Goal: Information Seeking & Learning: Check status

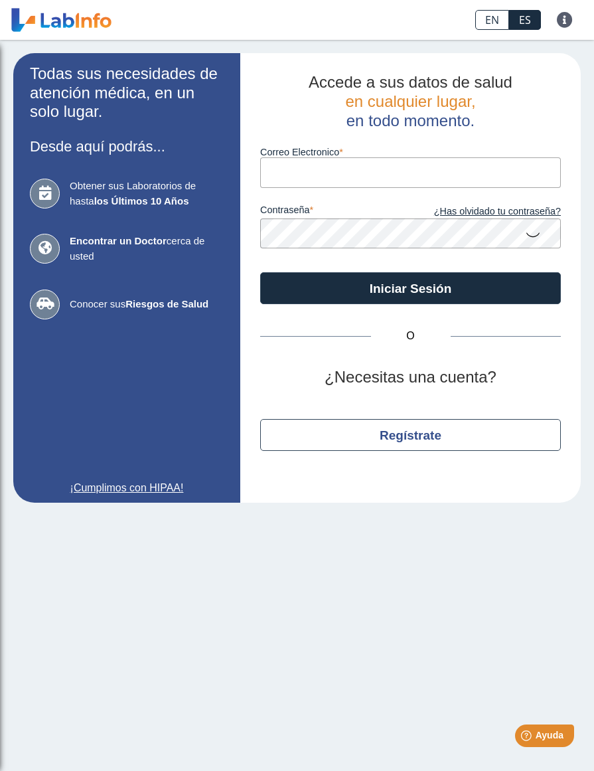
click at [378, 178] on input "Correo Electronico" at bounding box center [410, 172] width 301 height 30
click at [313, 170] on input "Correo Electronico" at bounding box center [410, 172] width 301 height 30
type input "[EMAIL_ADDRESS][DOMAIN_NAME]"
click at [536, 227] on icon at bounding box center [533, 234] width 16 height 26
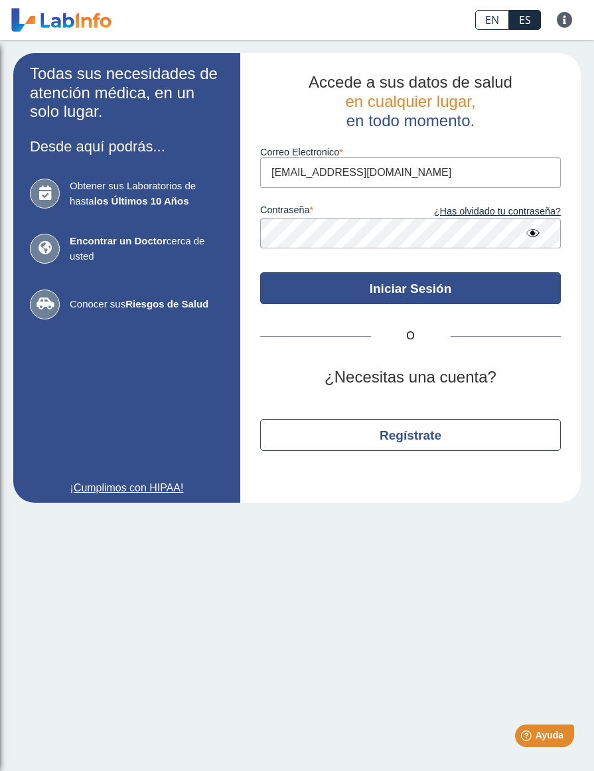
click at [472, 289] on button "Iniciar Sesión" at bounding box center [410, 288] width 301 height 32
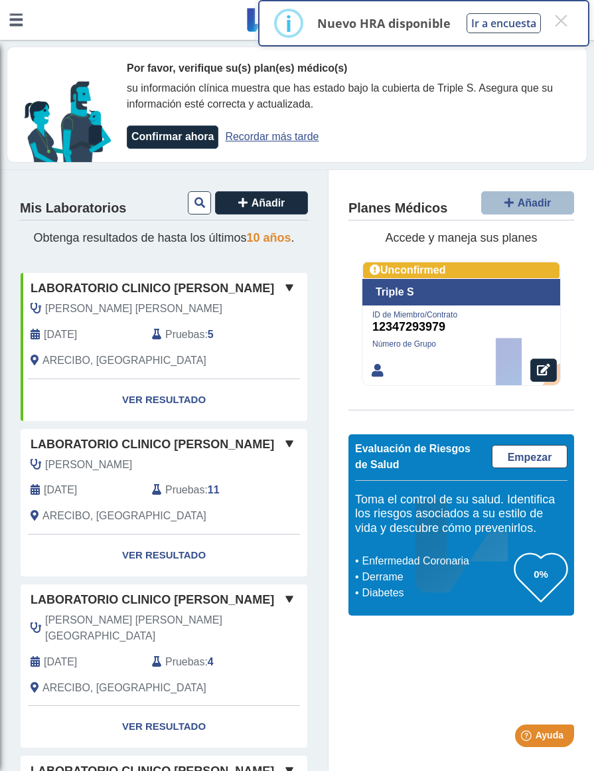
click at [160, 401] on link "Ver Resultado" at bounding box center [164, 400] width 287 height 42
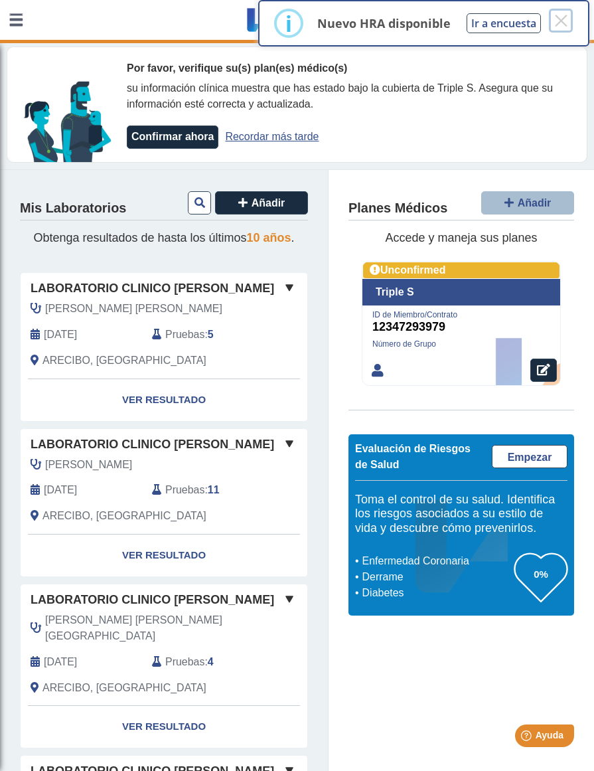
click at [566, 25] on button "×" at bounding box center [561, 21] width 24 height 24
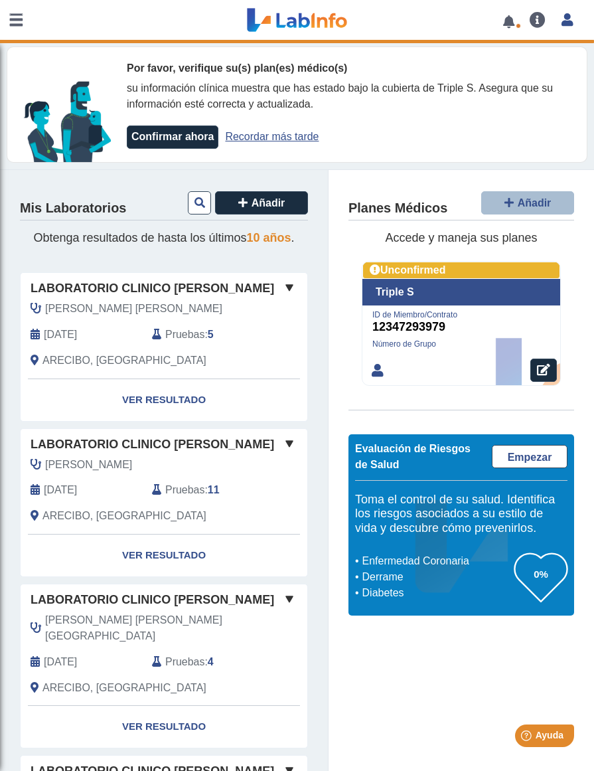
click at [153, 400] on link "Ver Resultado" at bounding box center [164, 400] width 287 height 42
click at [282, 286] on span at bounding box center [290, 288] width 16 height 16
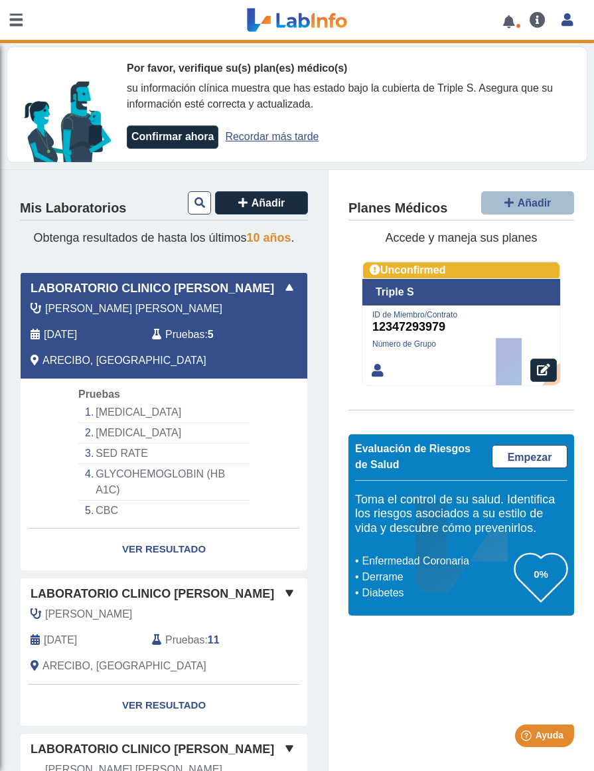
click at [159, 552] on link "Ver Resultado" at bounding box center [164, 550] width 287 height 42
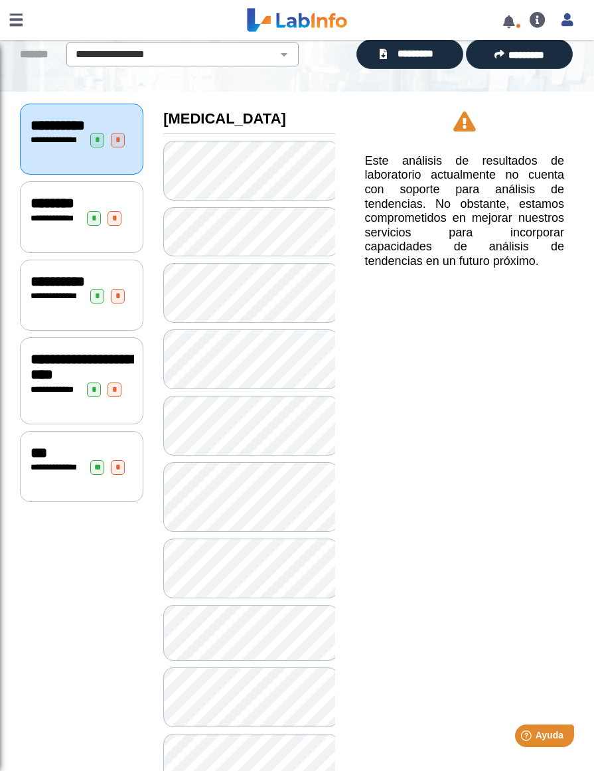
scroll to position [102, 0]
click at [72, 222] on span "**********" at bounding box center [56, 218] width 50 height 9
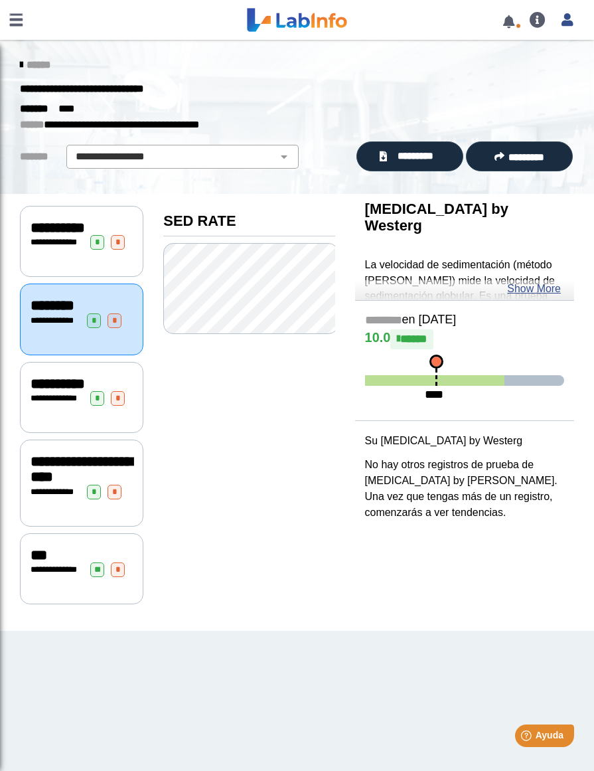
click at [545, 284] on link "Show More" at bounding box center [534, 289] width 54 height 16
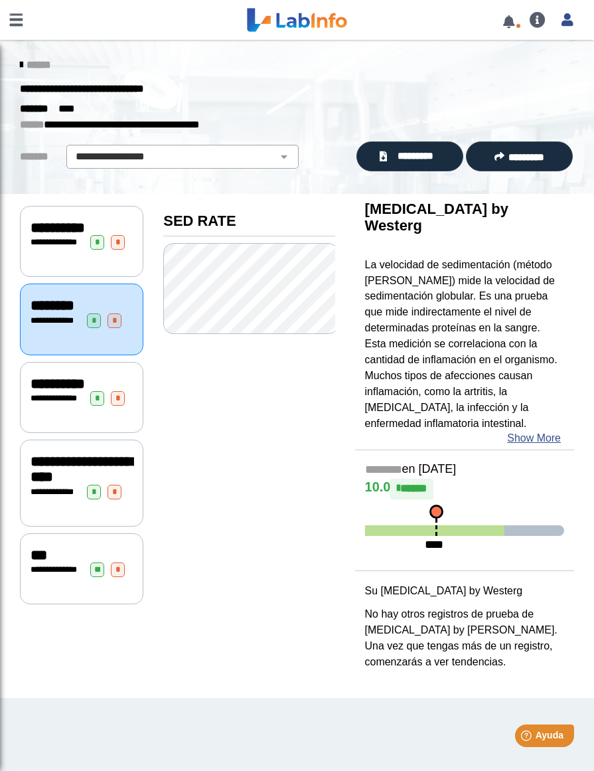
click at [84, 406] on div "**********" at bounding box center [82, 398] width 102 height 15
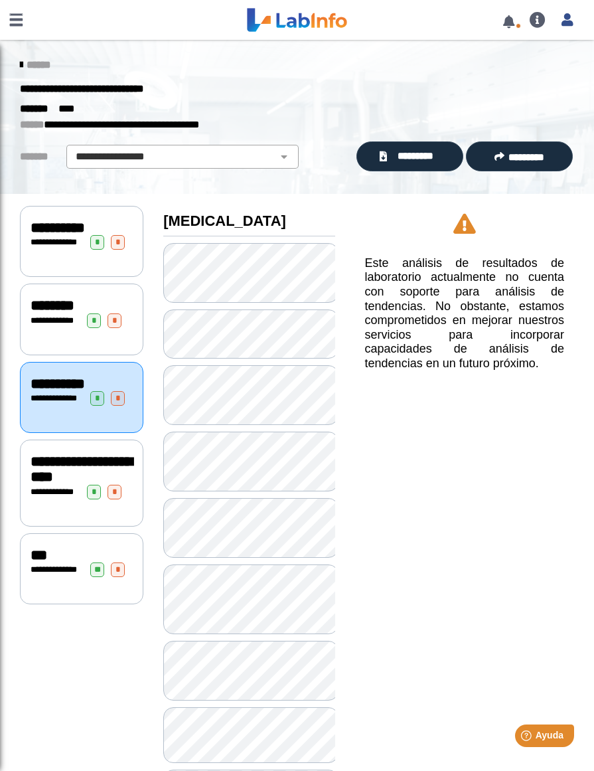
click at [64, 496] on span "**********" at bounding box center [55, 491] width 37 height 9
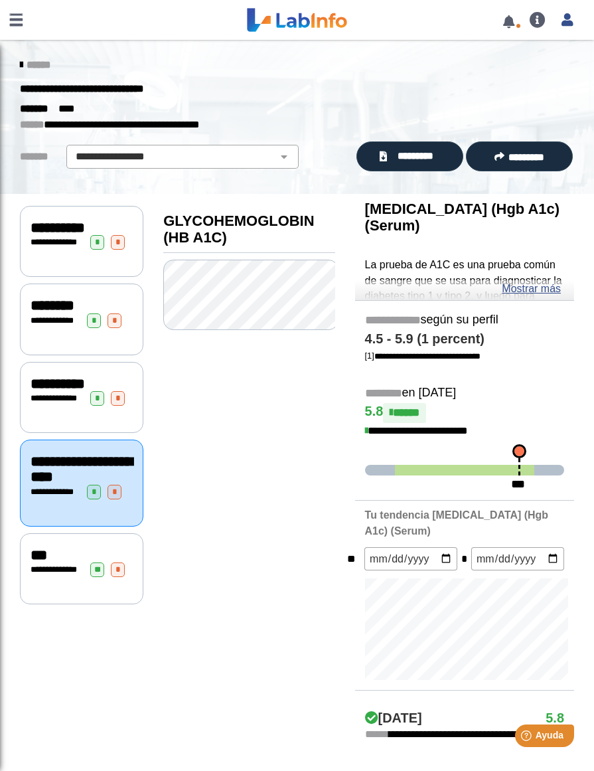
click at [534, 287] on link "Mostrar más" at bounding box center [531, 289] width 59 height 16
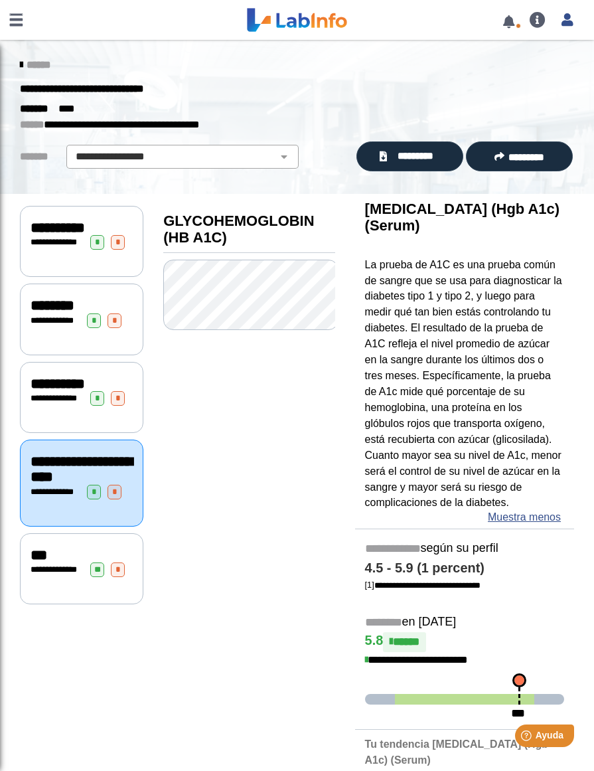
click at [66, 574] on span "**********" at bounding box center [59, 569] width 37 height 9
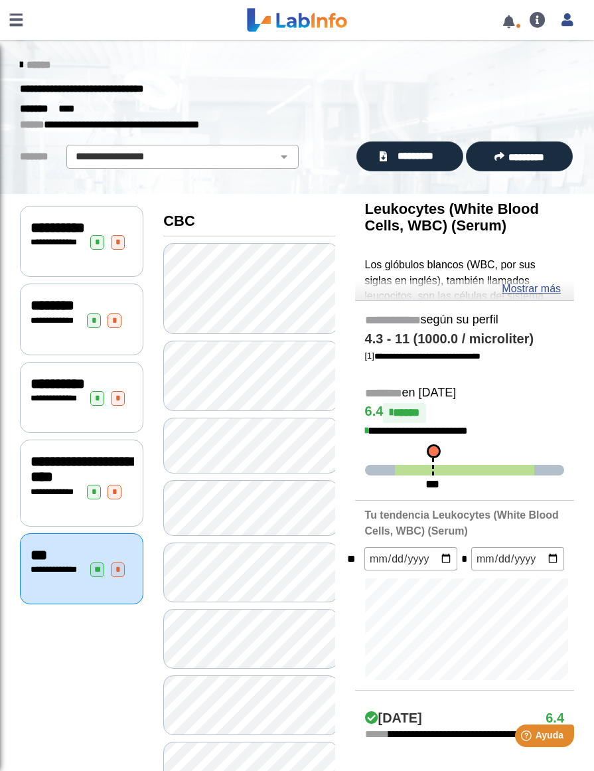
click at [527, 286] on link "Mostrar más" at bounding box center [531, 289] width 59 height 16
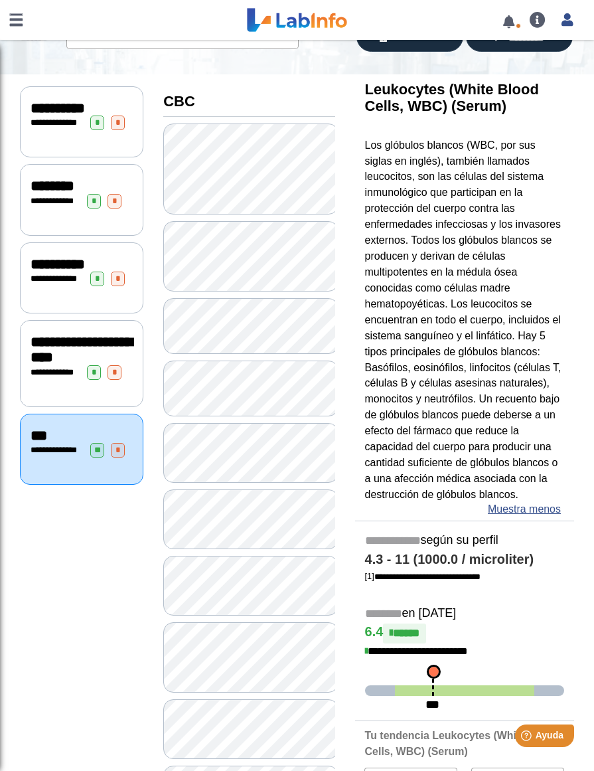
scroll to position [128, 0]
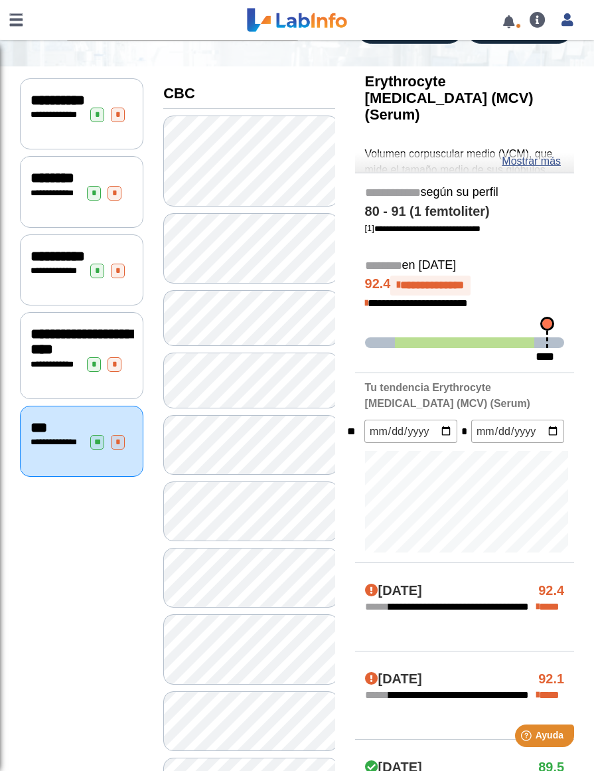
click at [537, 165] on link "Mostrar más" at bounding box center [531, 161] width 59 height 16
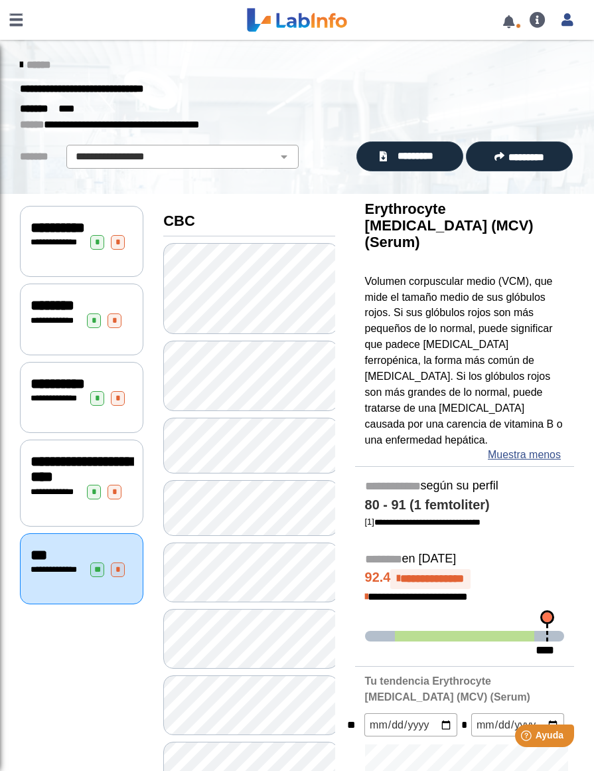
click at [173, 157] on select "**********" at bounding box center [182, 157] width 224 height 16
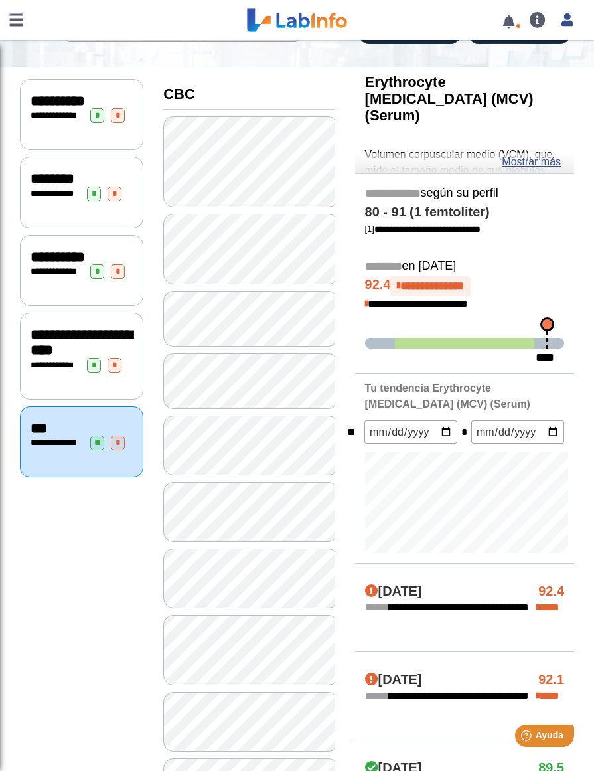
scroll to position [122, 0]
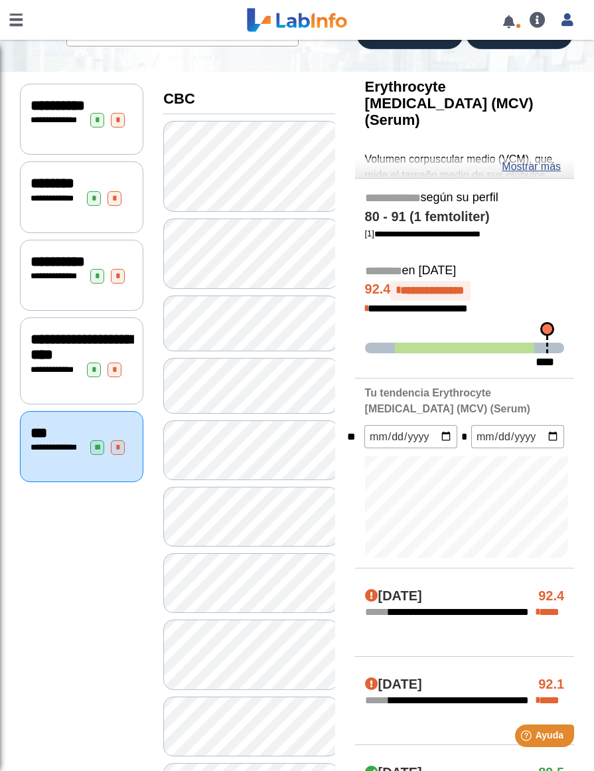
click at [15, 16] on link at bounding box center [16, 20] width 32 height 40
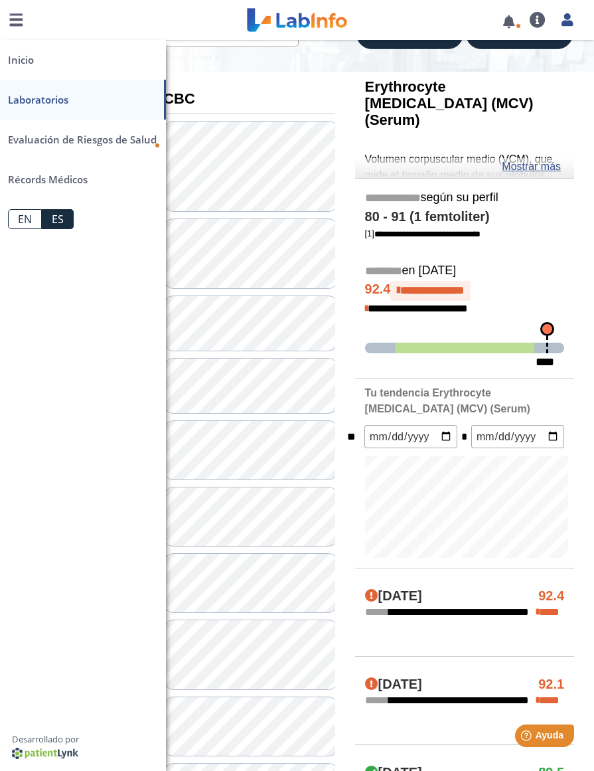
click at [47, 54] on link "Inicio" at bounding box center [83, 60] width 166 height 40
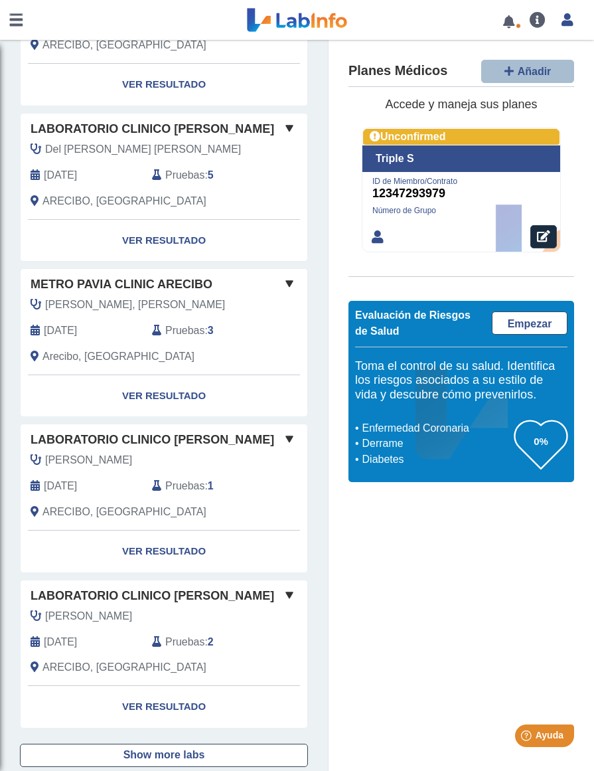
scroll to position [1130, 0]
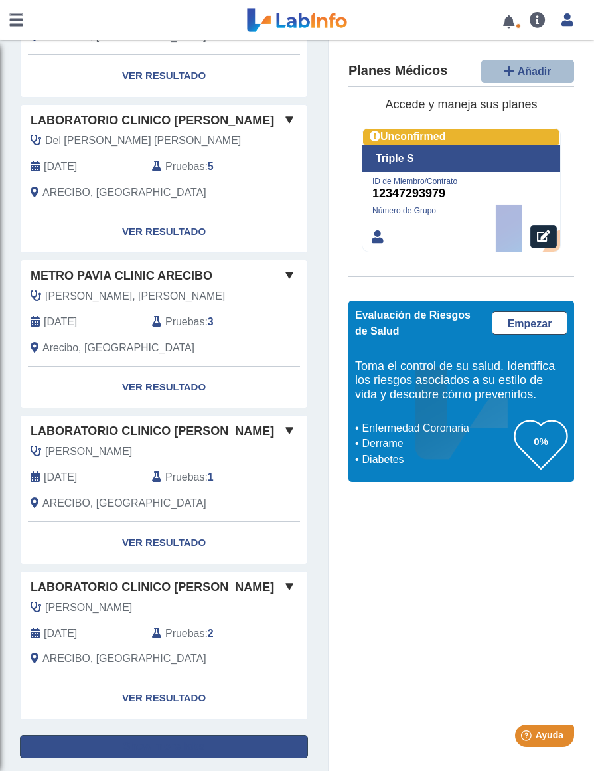
click at [191, 735] on button "Show more labs" at bounding box center [164, 746] width 288 height 23
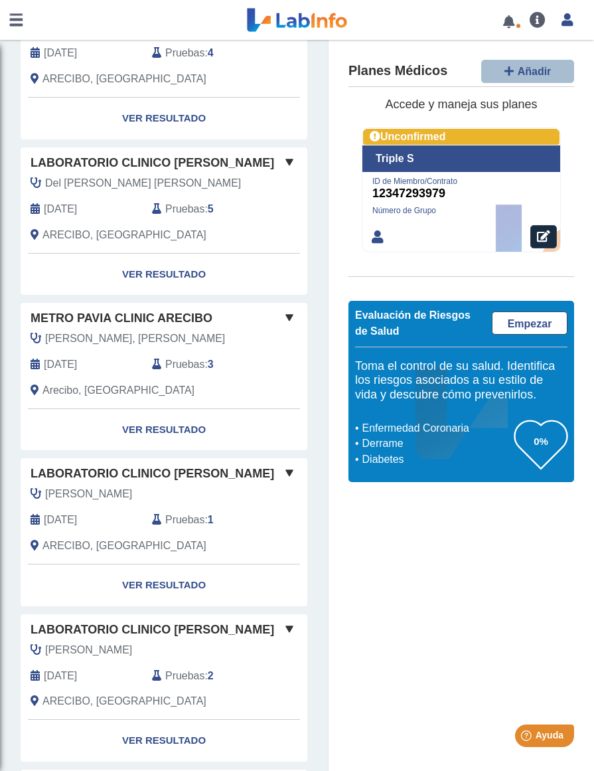
scroll to position [1087, 0]
click at [141, 410] on link "Ver Resultado" at bounding box center [164, 431] width 287 height 42
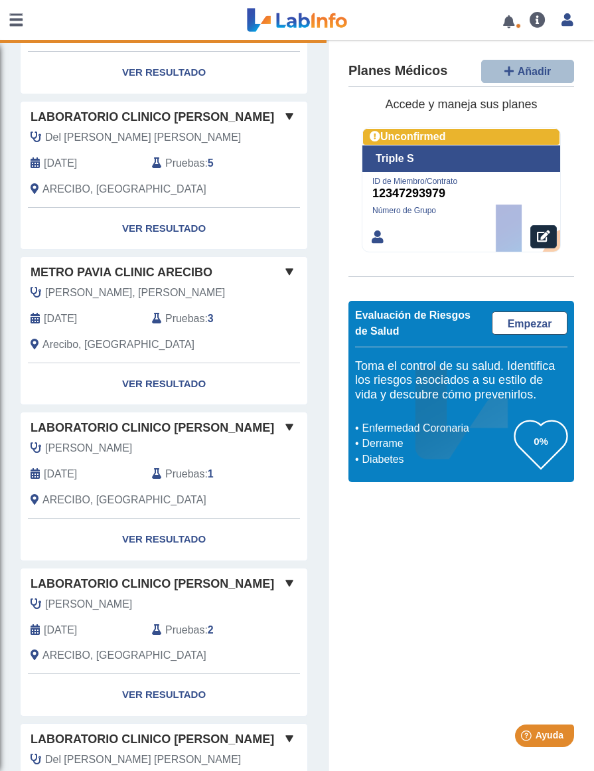
scroll to position [1134, 0]
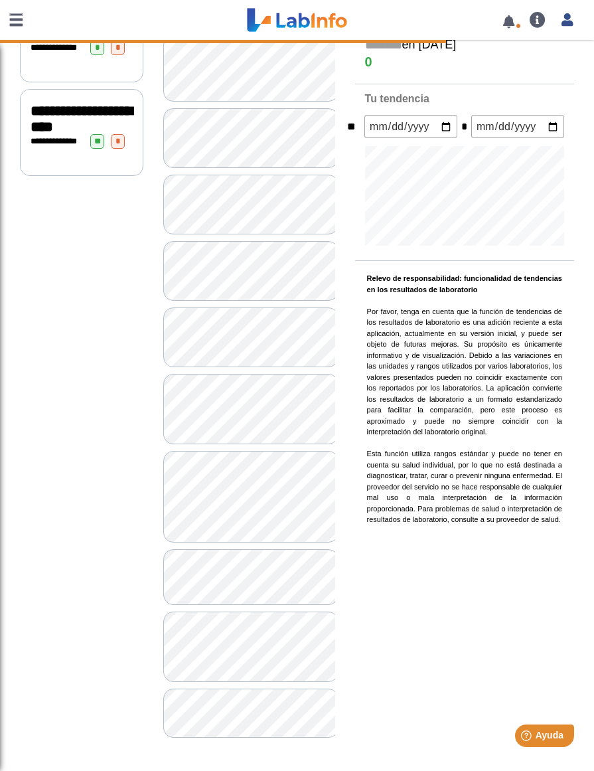
scroll to position [187, 0]
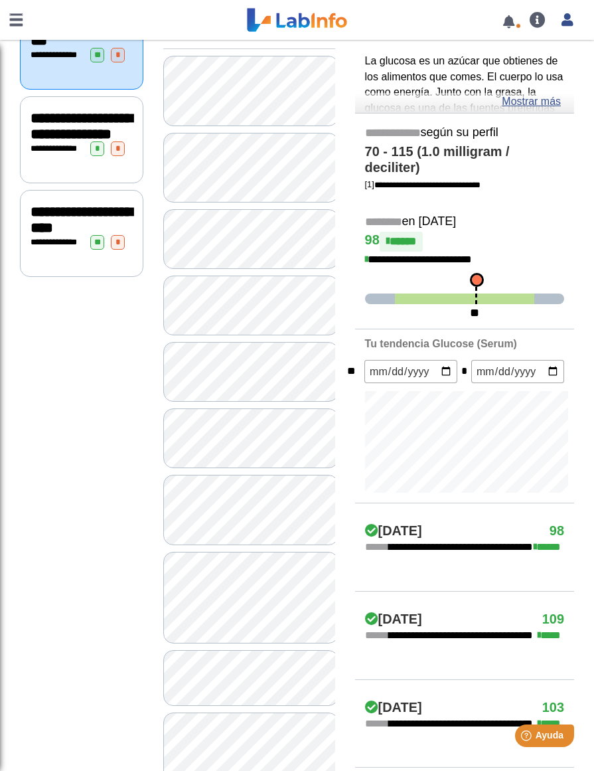
click at [74, 141] on span "**********" at bounding box center [82, 126] width 102 height 31
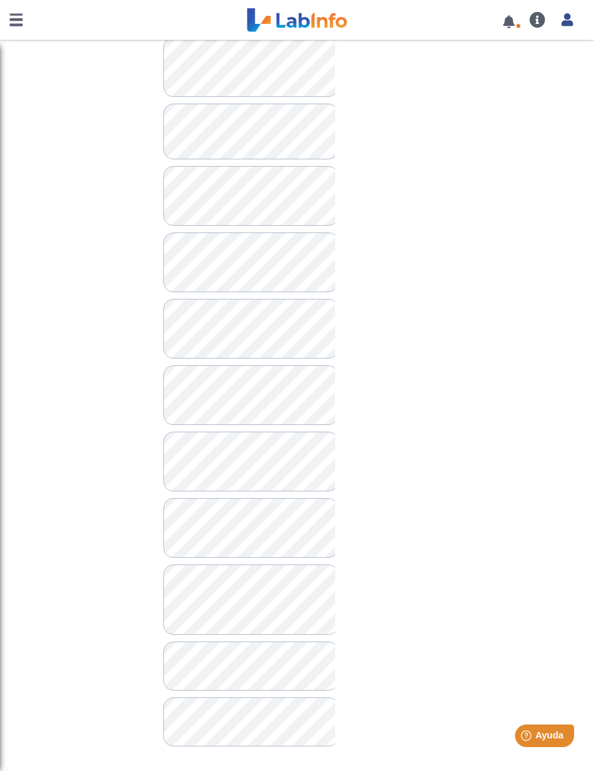
scroll to position [629, 0]
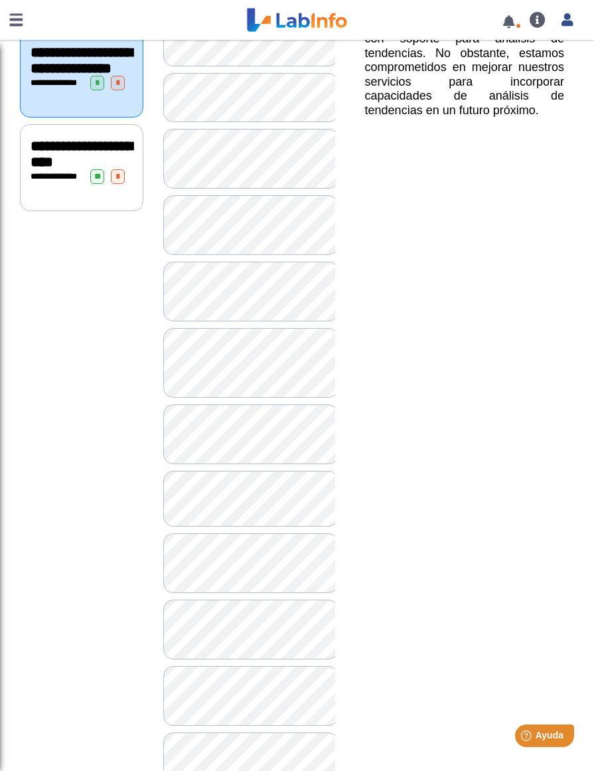
click at [84, 43] on div "**********" at bounding box center [82, 74] width 124 height 87
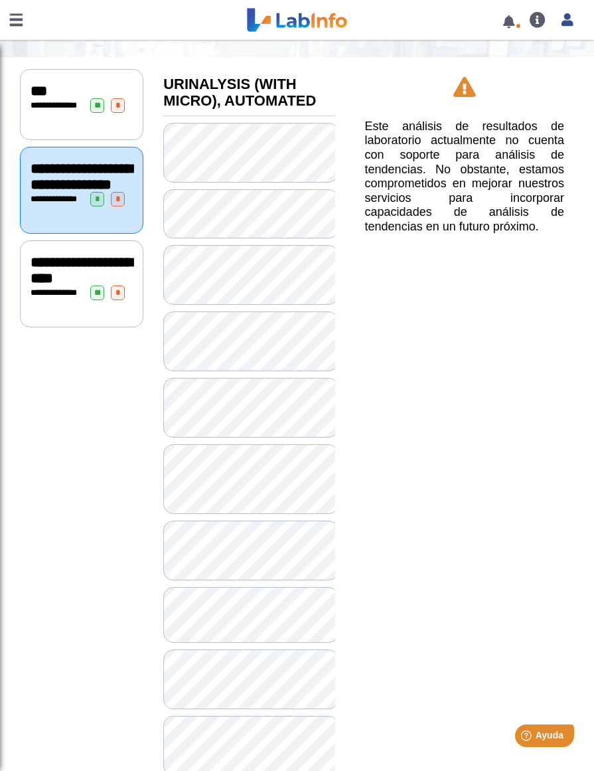
scroll to position [168, 0]
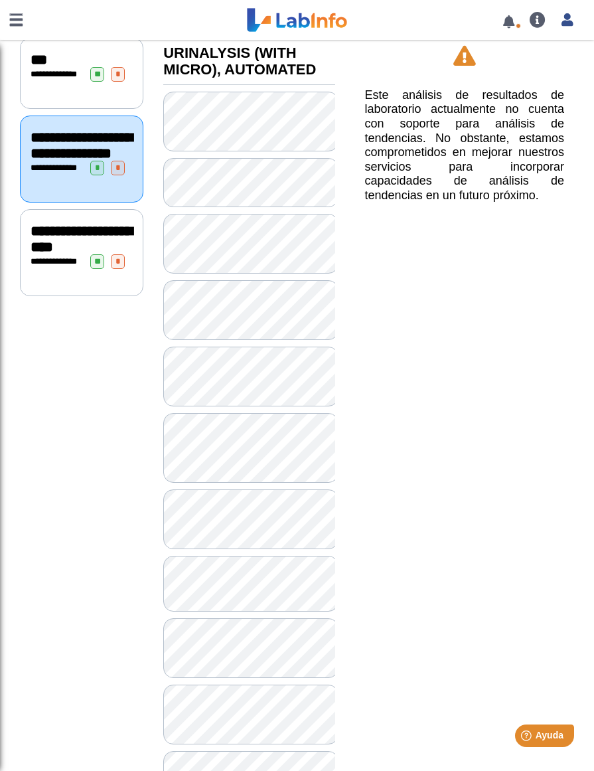
click at [50, 254] on span "**********" at bounding box center [82, 239] width 102 height 31
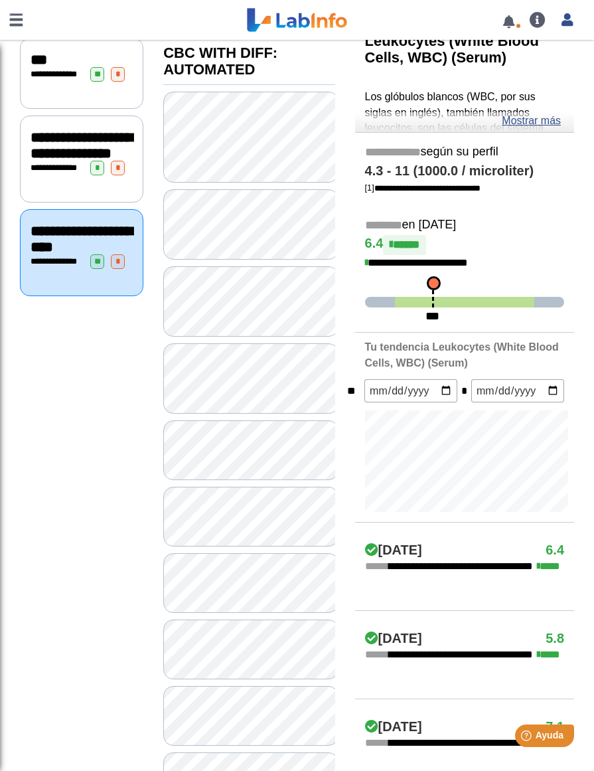
click at [13, 26] on link at bounding box center [16, 20] width 32 height 40
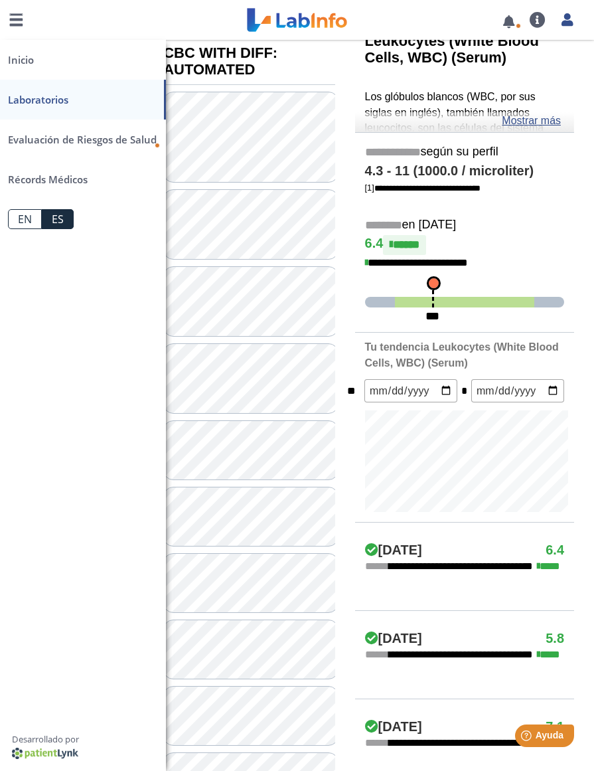
click at [19, 58] on link "Inicio" at bounding box center [83, 60] width 166 height 40
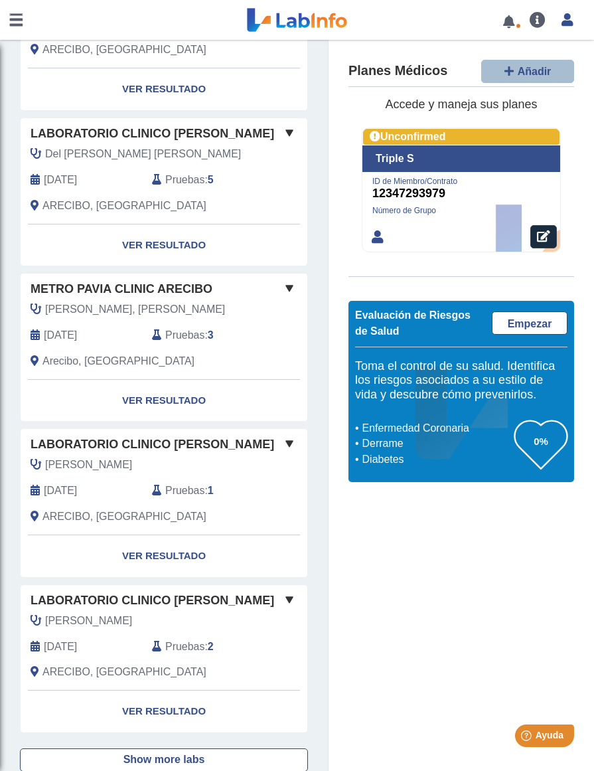
scroll to position [1130, 0]
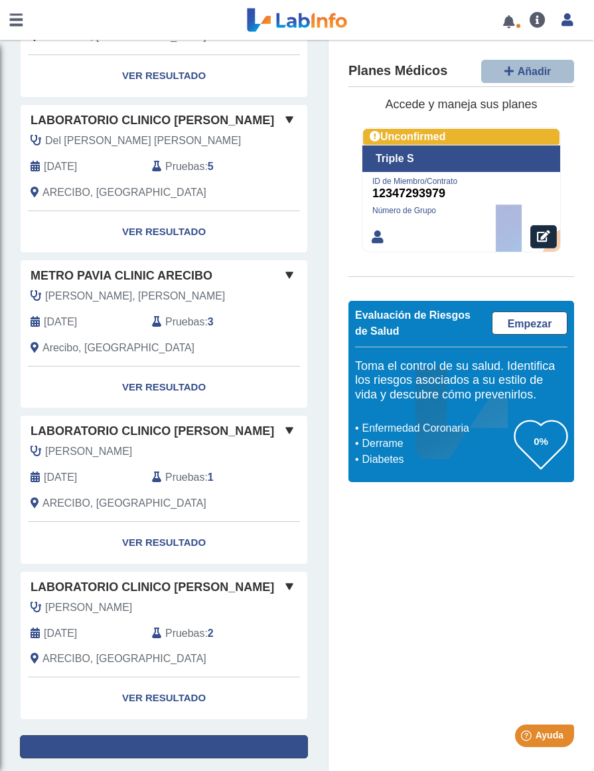
click at [225, 735] on button "Show more labs" at bounding box center [164, 746] width 288 height 23
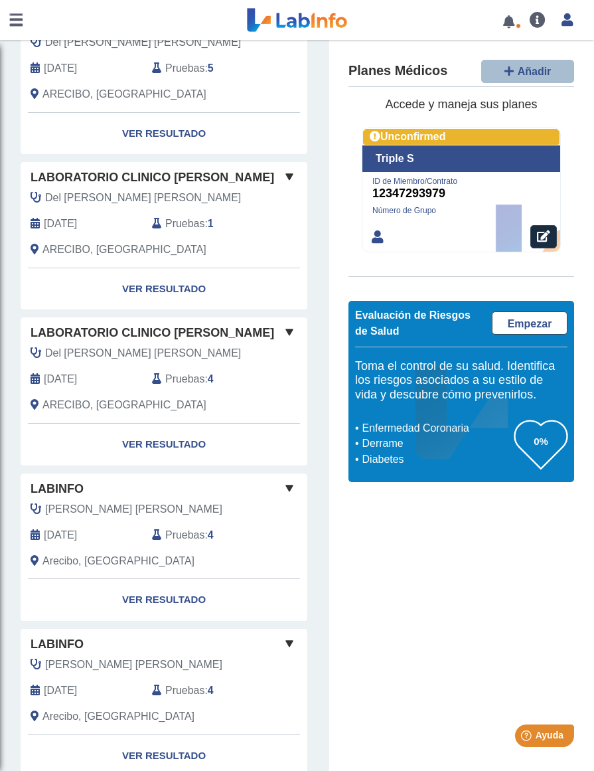
scroll to position [2495, 0]
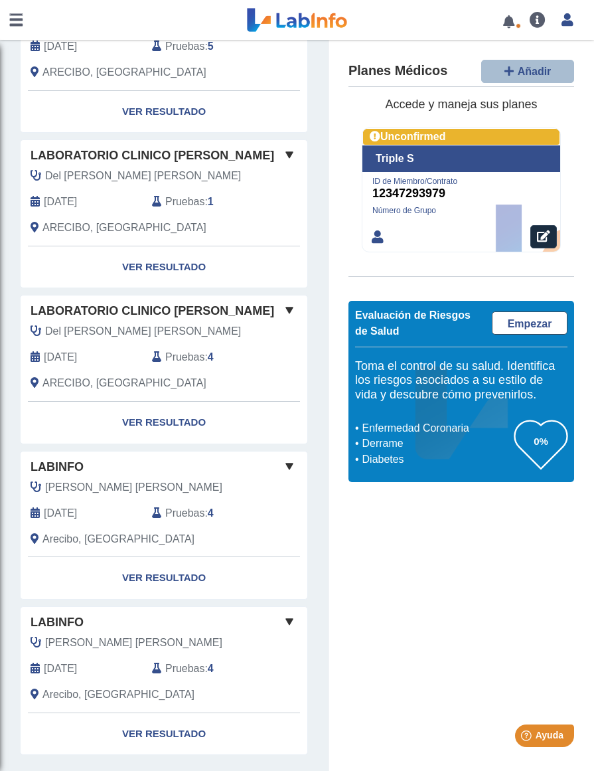
click at [149, 557] on link "Ver Resultado" at bounding box center [164, 578] width 287 height 42
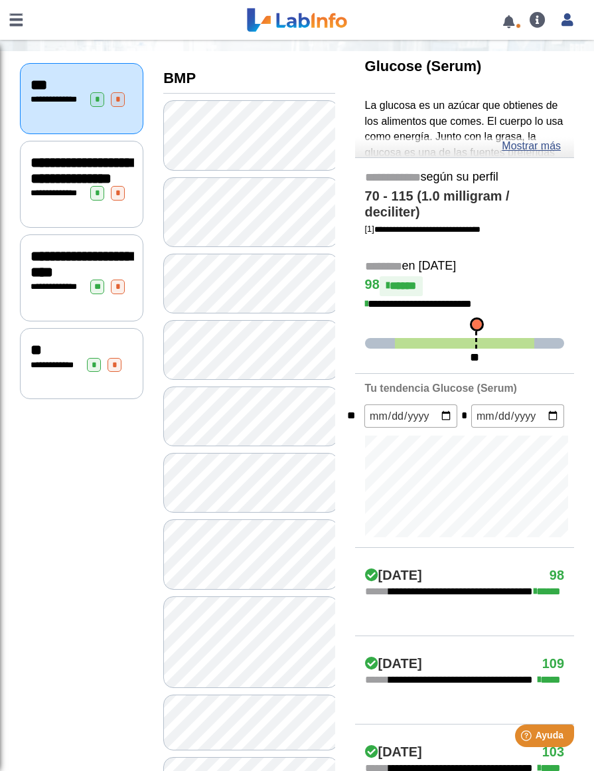
scroll to position [142, 0]
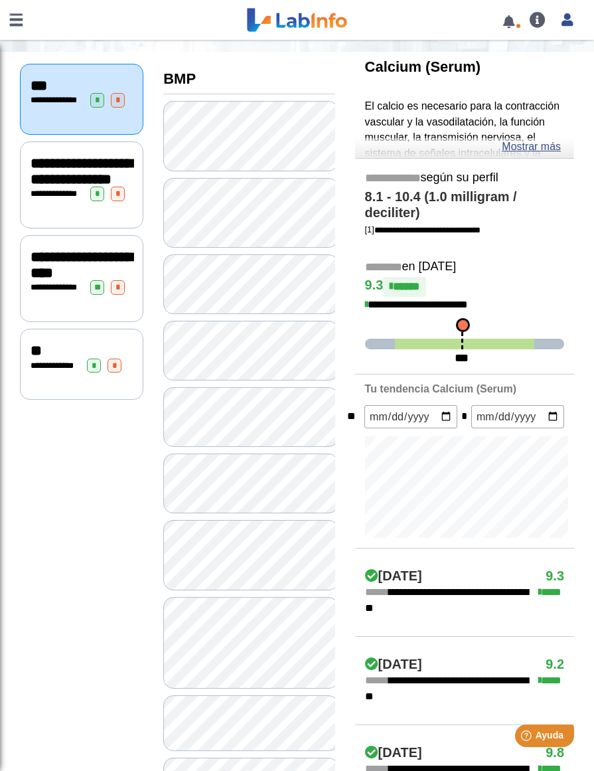
click at [537, 145] on link "Mostrar más" at bounding box center [531, 147] width 59 height 16
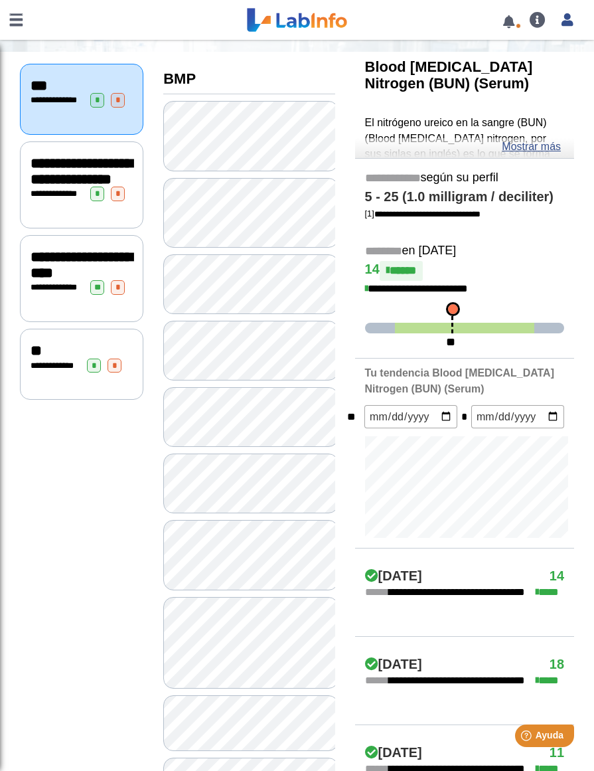
click at [532, 144] on link "Mostrar más" at bounding box center [531, 147] width 59 height 16
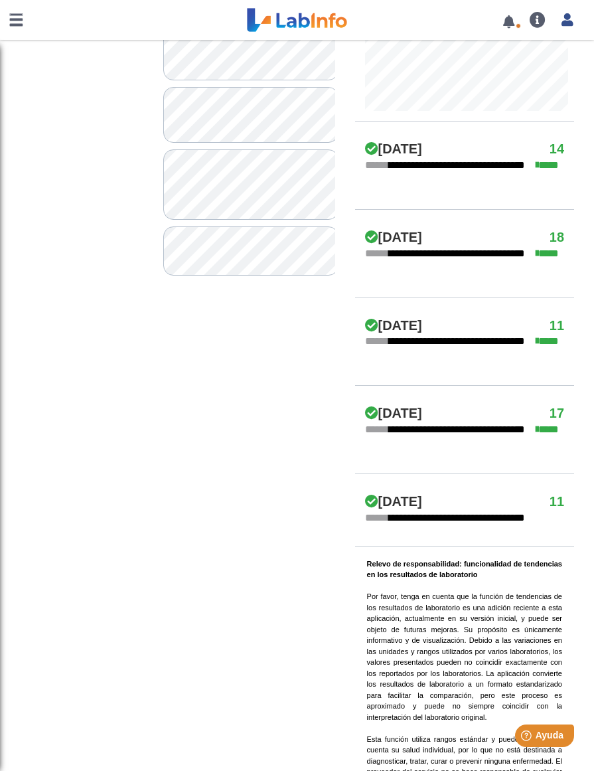
scroll to position [752, 0]
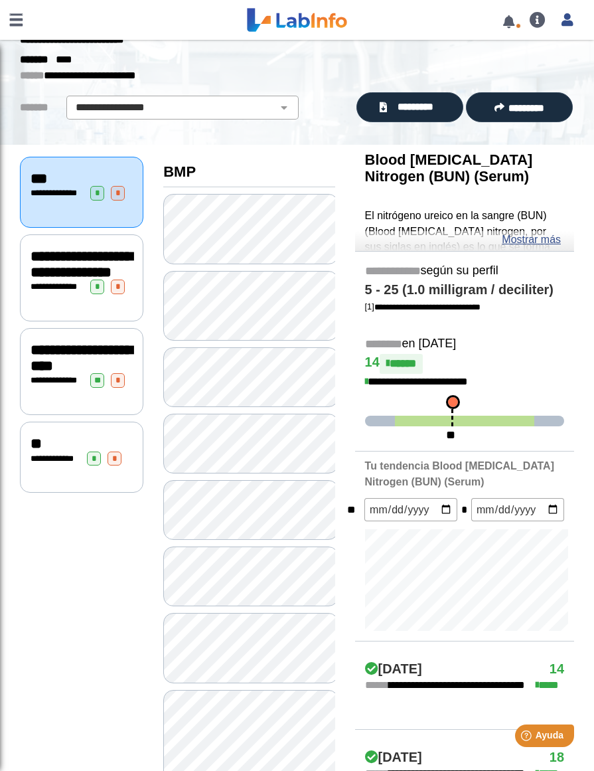
scroll to position [52, 0]
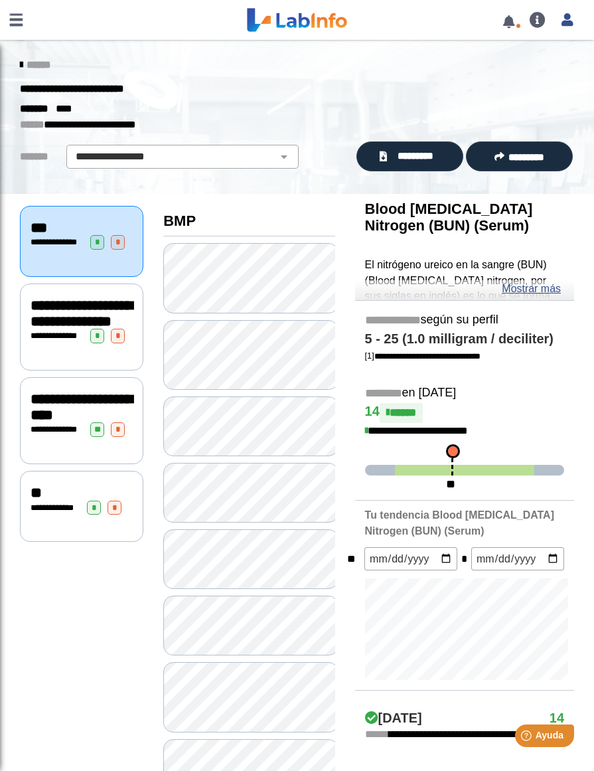
click at [15, 23] on link at bounding box center [16, 20] width 32 height 40
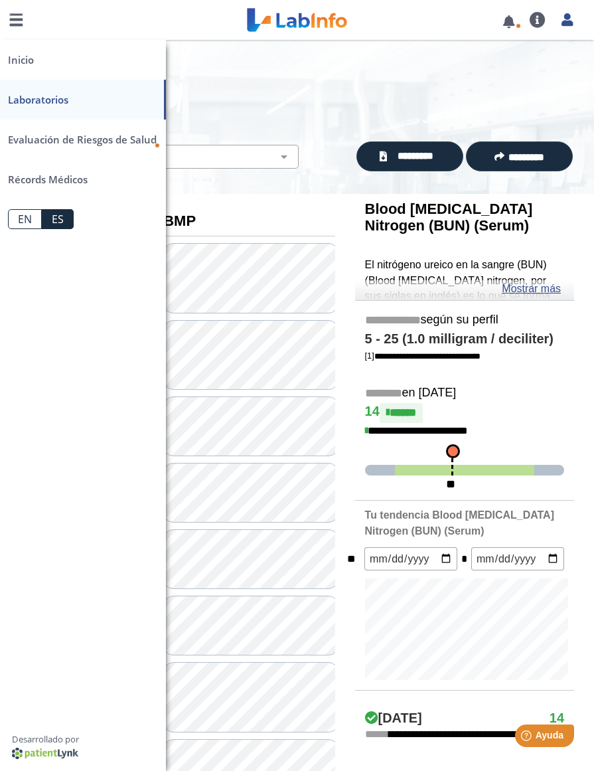
click at [35, 98] on link "Laboratorios" at bounding box center [83, 100] width 166 height 40
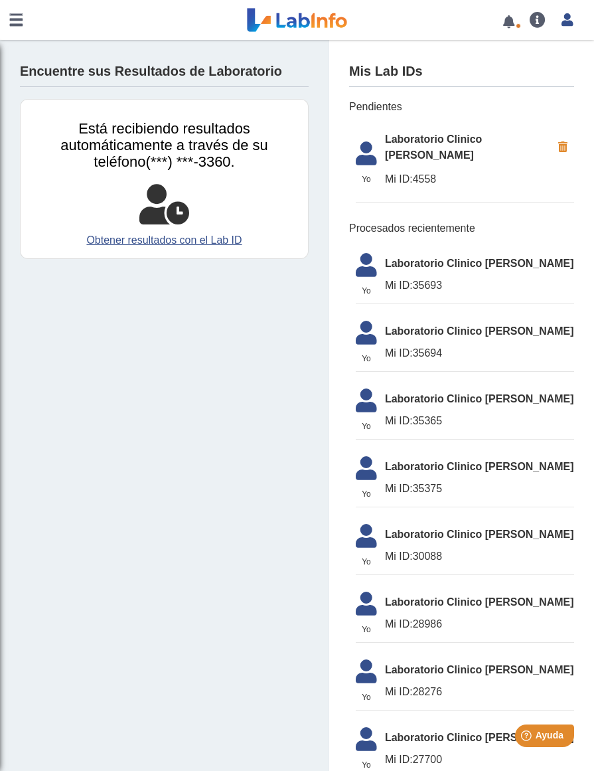
click at [18, 21] on link at bounding box center [16, 20] width 32 height 40
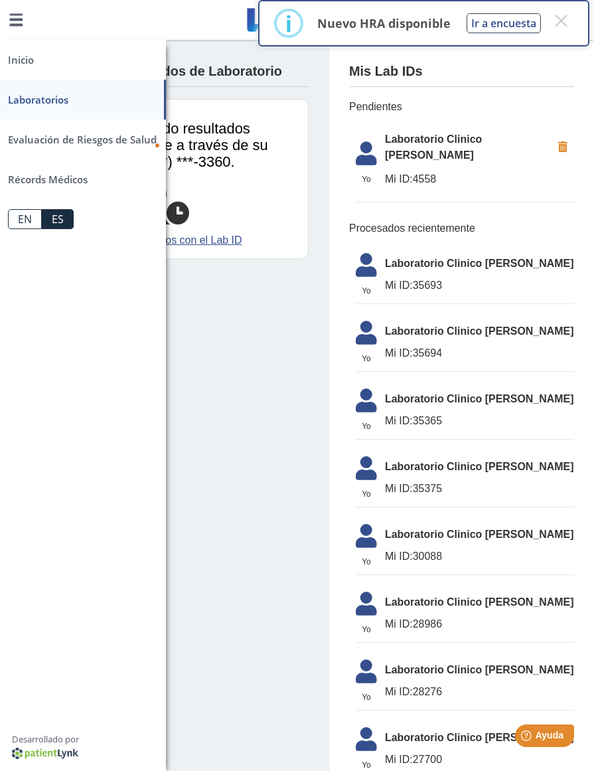
click at [31, 56] on link "Inicio" at bounding box center [83, 60] width 166 height 40
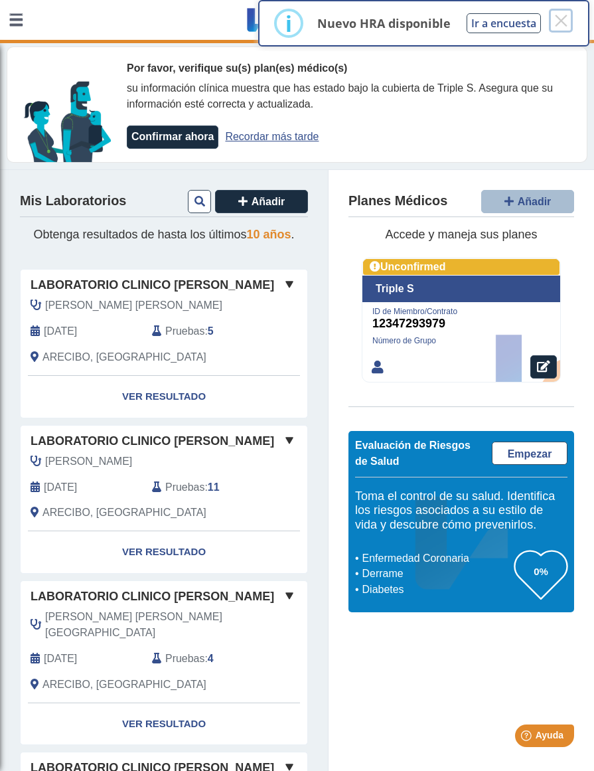
click at [572, 24] on button "×" at bounding box center [561, 21] width 24 height 24
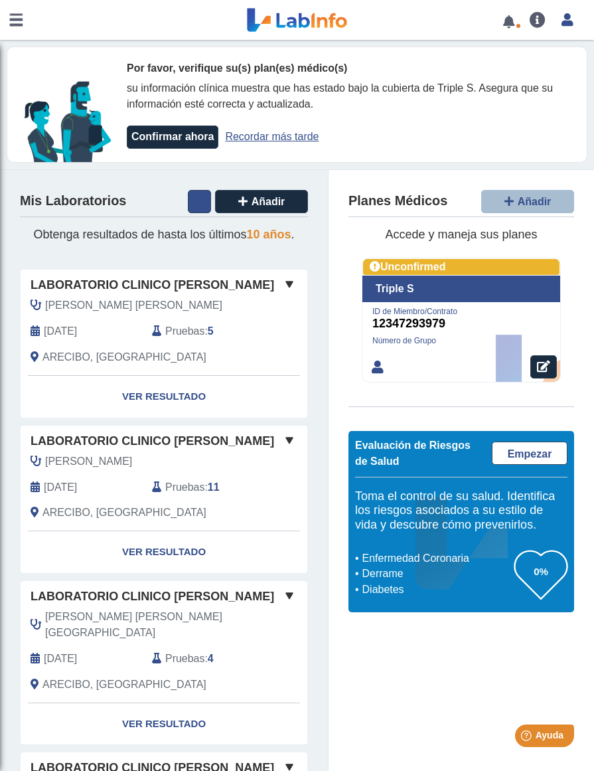
click at [188, 209] on button at bounding box center [199, 201] width 23 height 23
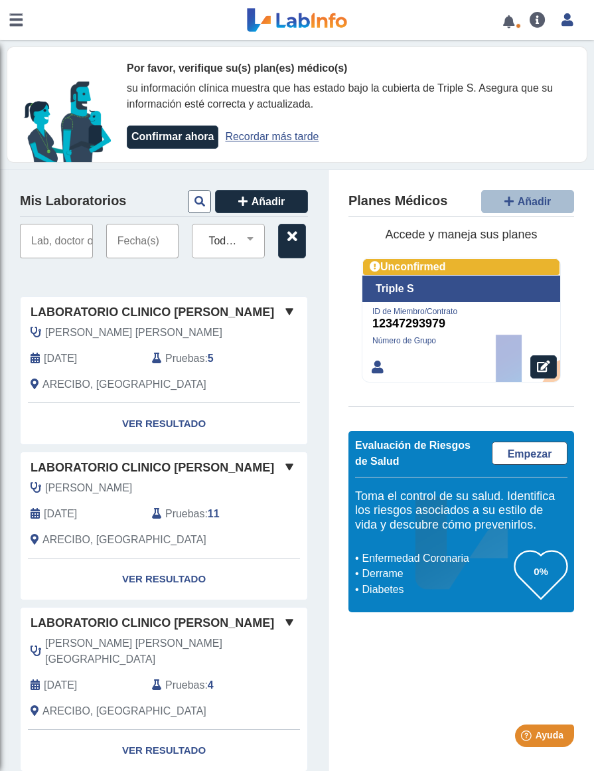
click at [56, 246] on input "text" at bounding box center [56, 241] width 73 height 35
click at [227, 240] on select "Todas las Pruebas (w)-[MEDICAL_DATA] (w)-[MEDICAL_DATA] (w)-[MEDICAL_DATA] ab i…" at bounding box center [233, 240] width 61 height 17
click at [203, 232] on select "Todas las Pruebas (w)-[MEDICAL_DATA] (w)-[MEDICAL_DATA] (w)-[MEDICAL_DATA] ab i…" at bounding box center [233, 240] width 61 height 17
click at [234, 243] on select "Todas las Pruebas (w)-[MEDICAL_DATA] (w)-[MEDICAL_DATA] (w)-[MEDICAL_DATA] ab i…" at bounding box center [233, 240] width 61 height 17
click at [60, 236] on input "text" at bounding box center [56, 241] width 73 height 35
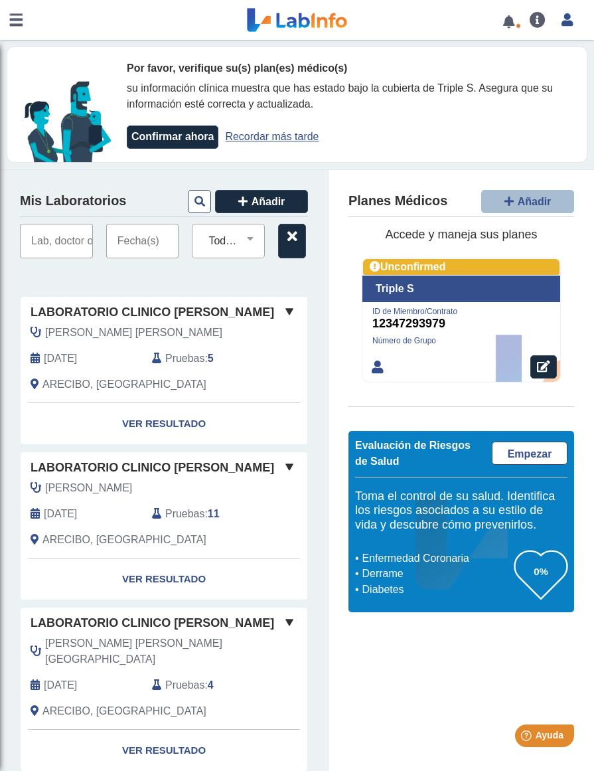
click at [70, 244] on input "text" at bounding box center [56, 241] width 73 height 35
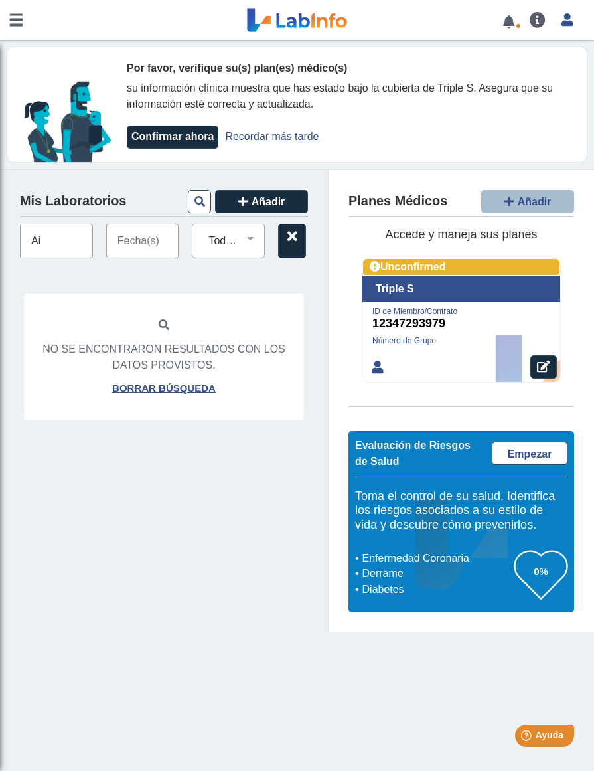
type input "A"
click at [161, 321] on icon at bounding box center [164, 325] width 11 height 11
click at [76, 242] on input "[PERSON_NAME]" at bounding box center [56, 241] width 73 height 35
type input "S"
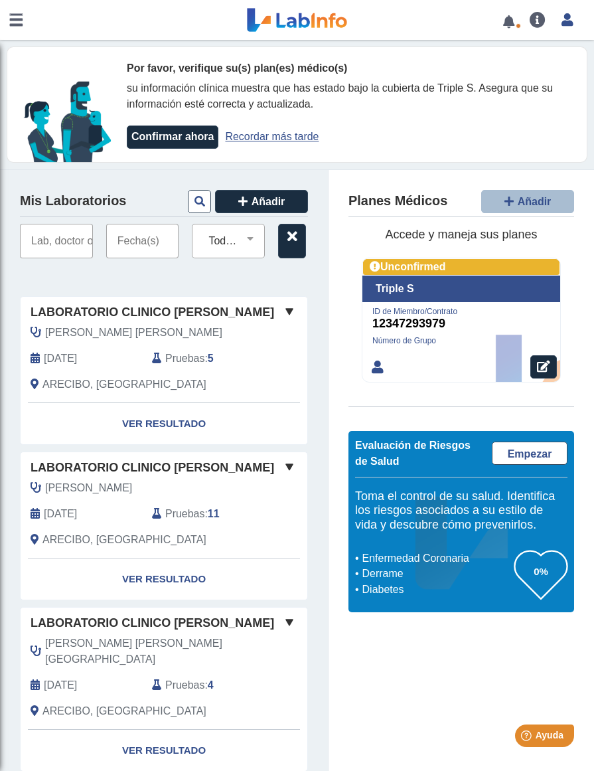
click at [132, 237] on input "text" at bounding box center [142, 241] width 73 height 35
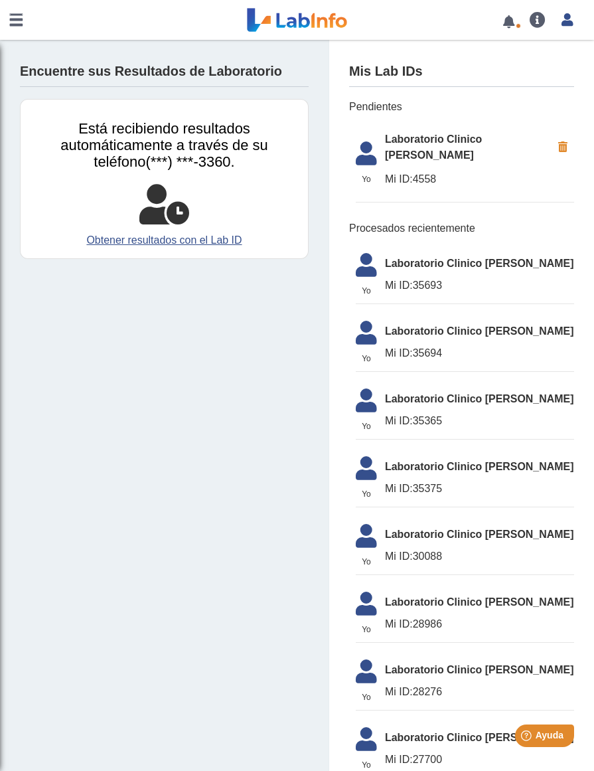
click at [21, 15] on link at bounding box center [16, 20] width 32 height 40
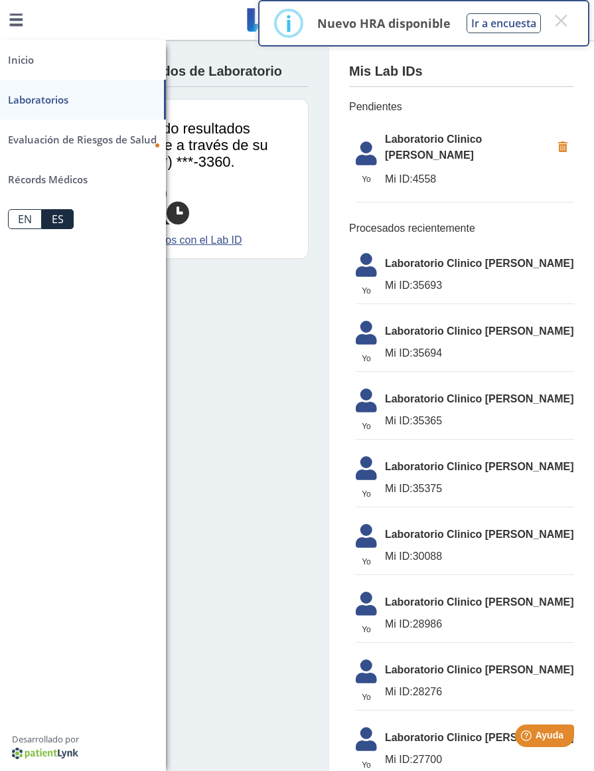
click at [27, 66] on link "Inicio" at bounding box center [83, 60] width 166 height 40
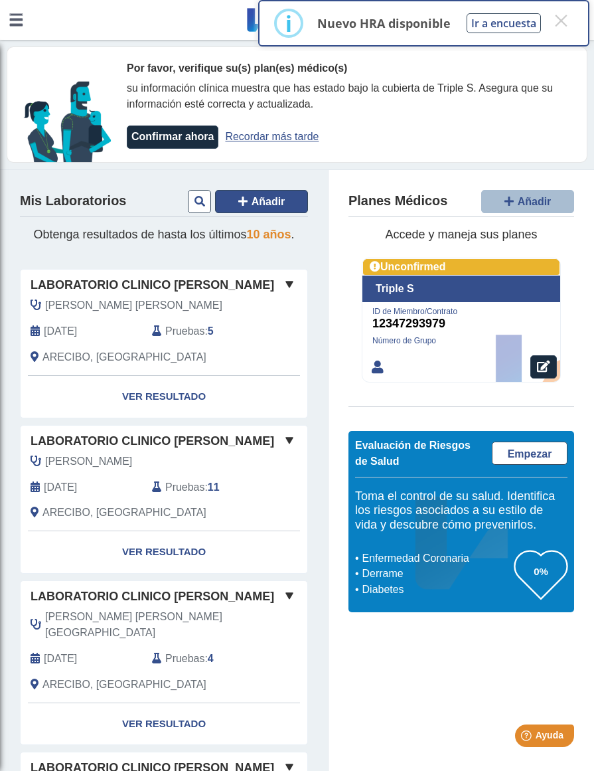
click at [252, 204] on span "Añadir" at bounding box center [269, 201] width 34 height 11
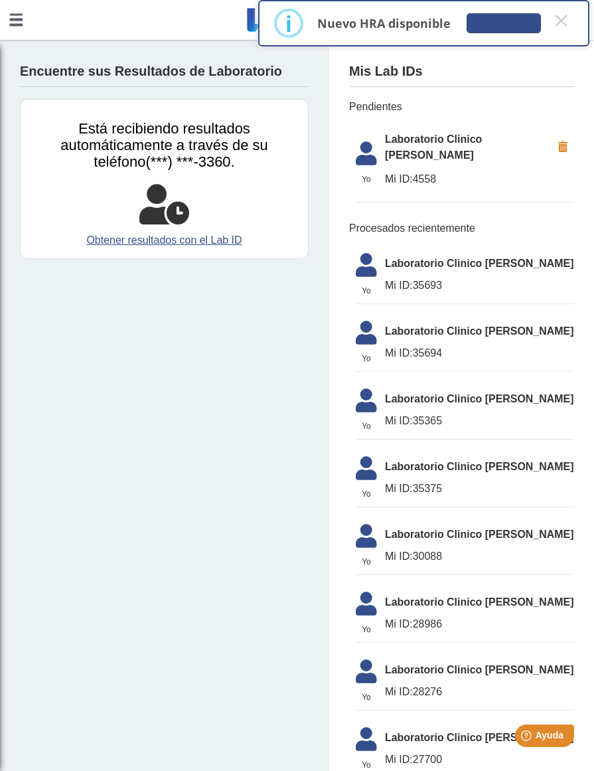
click at [526, 25] on button "Ir a encuesta" at bounding box center [504, 23] width 74 height 20
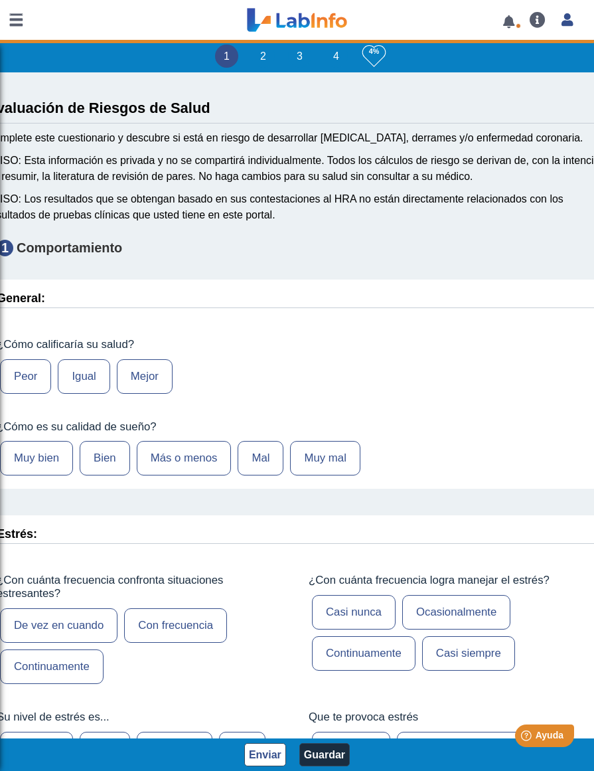
type input "[PERSON_NAME]"
type input "[DATE]"
select select
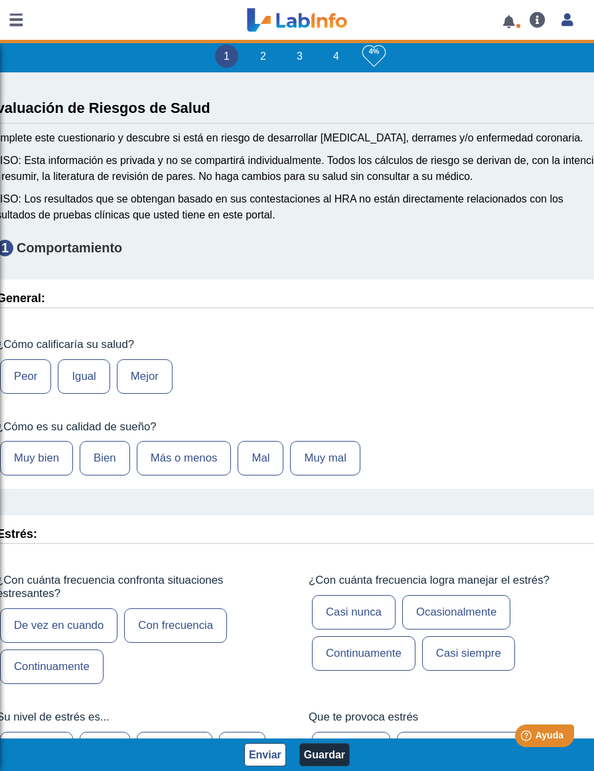
select select
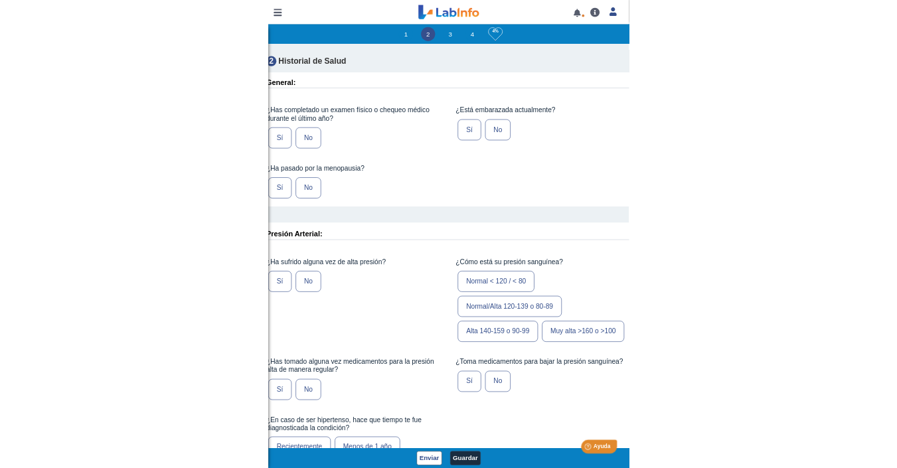
scroll to position [1513, 0]
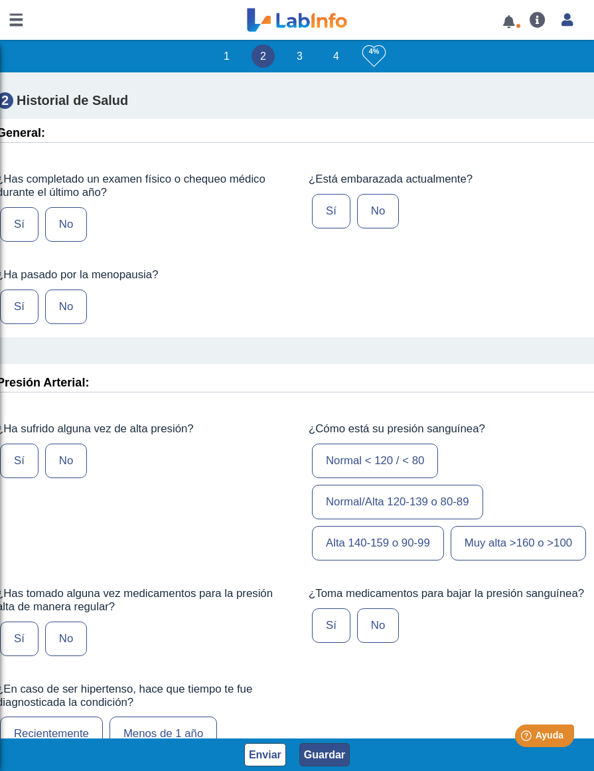
click at [327, 750] on button "Guardar" at bounding box center [325, 754] width 50 height 23
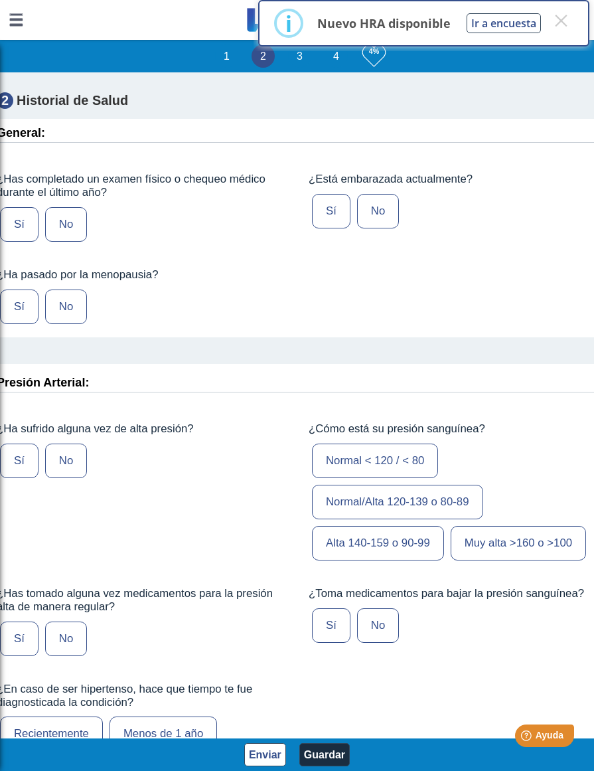
click at [299, 436] on div "¿Cómo está su presión sanguínea? Normal < 120 / < 80 Normal/Alta 120-139 o 80-8…" at bounding box center [453, 492] width 309 height 161
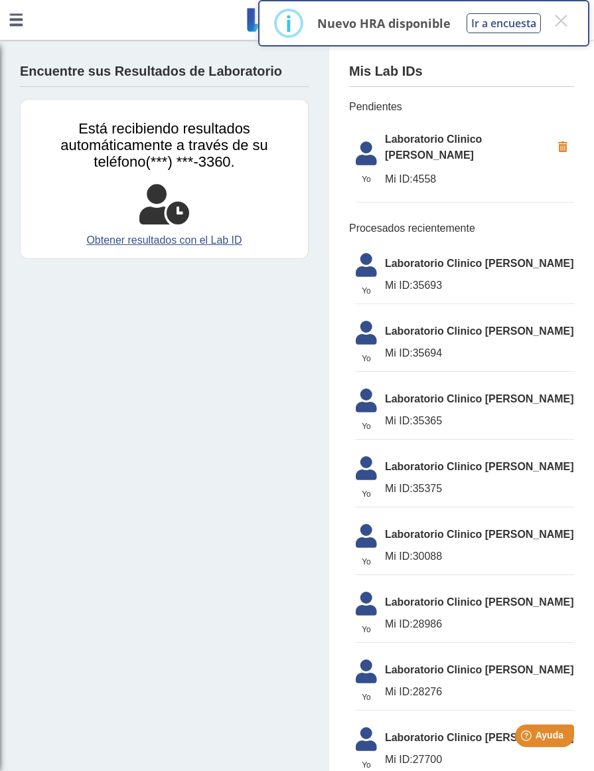
click at [20, 23] on link at bounding box center [16, 20] width 32 height 40
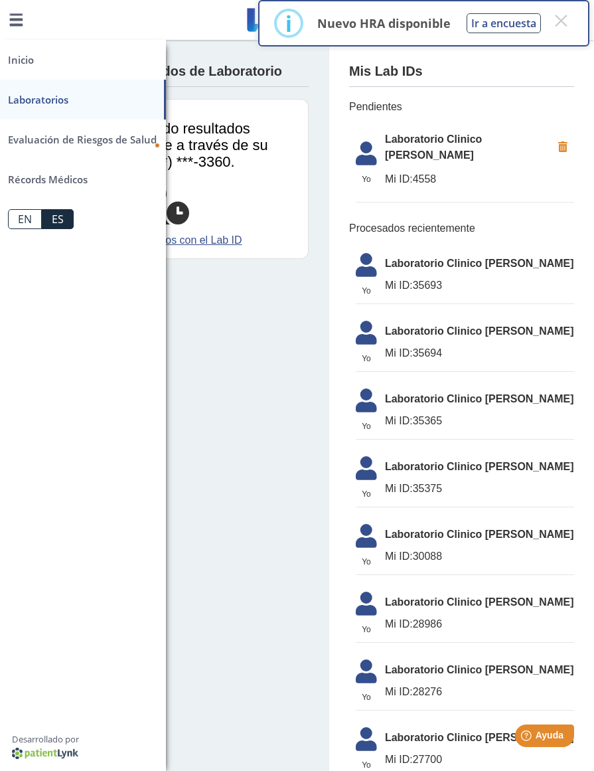
click at [48, 97] on link "Laboratorios" at bounding box center [83, 100] width 166 height 40
click at [55, 53] on link "Inicio" at bounding box center [83, 60] width 166 height 40
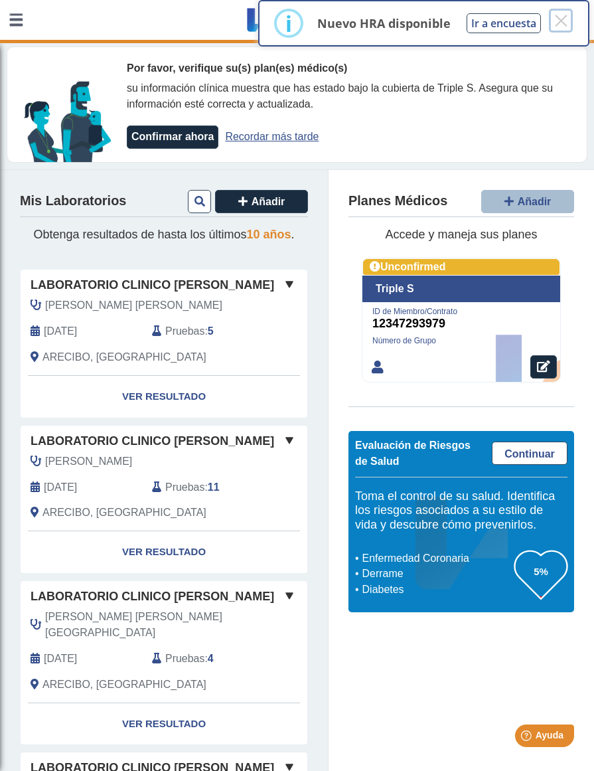
click at [557, 25] on button "×" at bounding box center [561, 21] width 24 height 24
